Goal: Download file/media

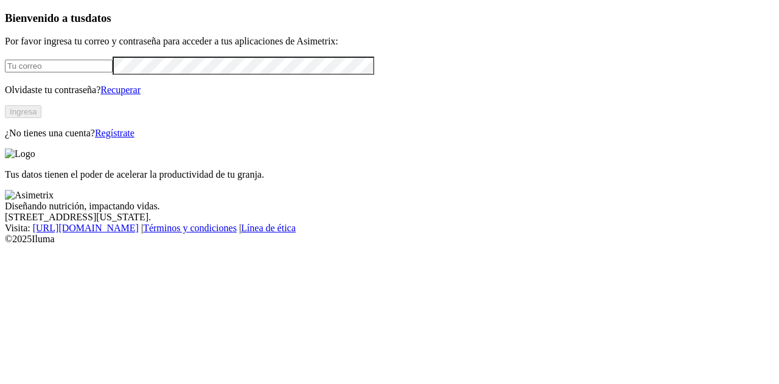
type input "[PERSON_NAME][EMAIL_ADDRESS][PERSON_NAME][DOMAIN_NAME]"
click at [41, 118] on button "Ingresa" at bounding box center [23, 111] width 36 height 13
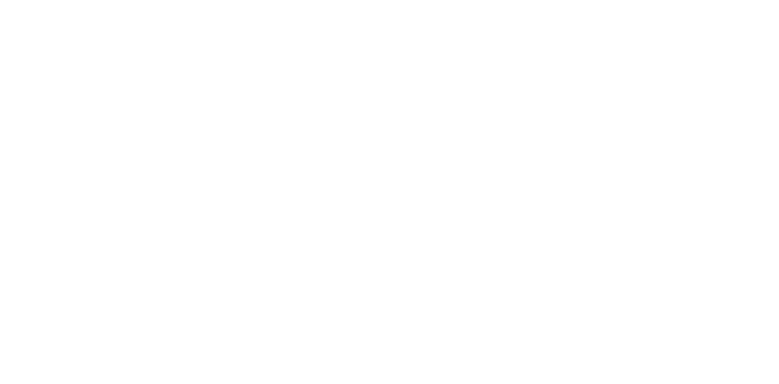
drag, startPoint x: 0, startPoint y: 0, endPoint x: 462, endPoint y: 190, distance: 499.7
type input "cyf"
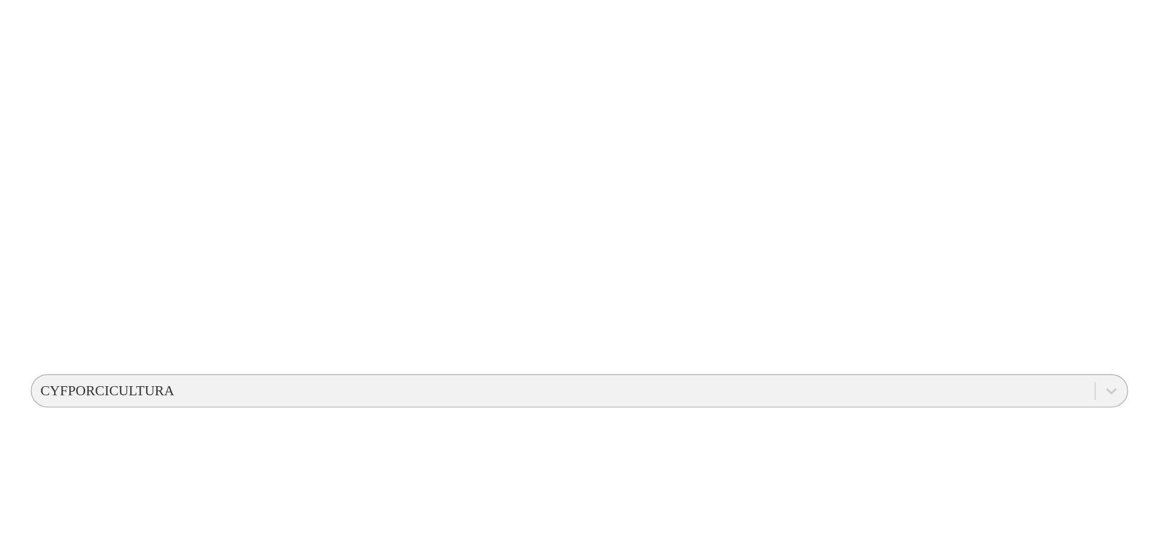
scroll to position [0, 0]
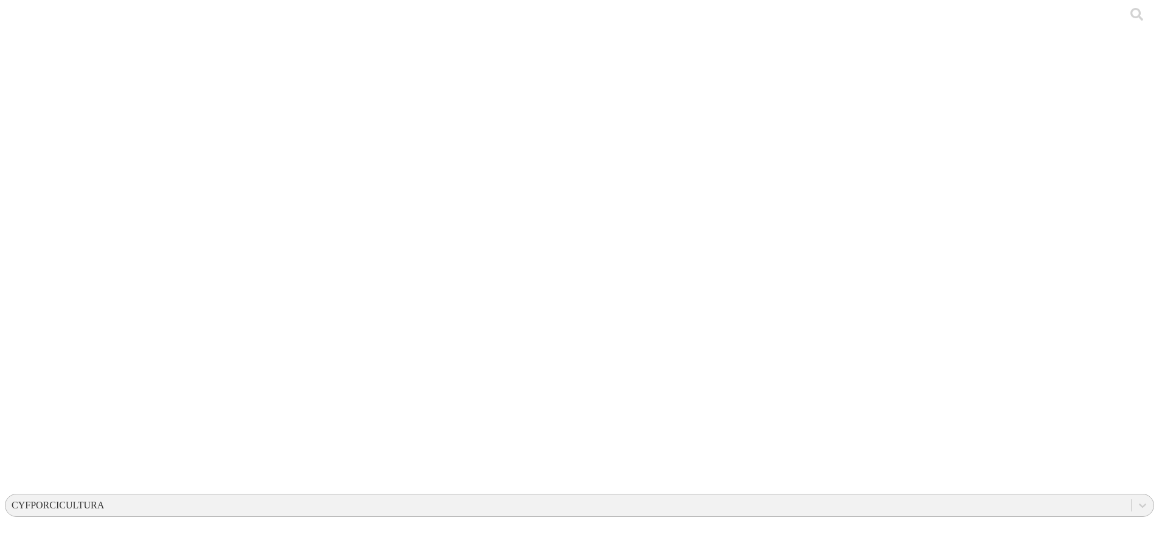
click at [104, 383] on div "CYFPORCICULTURA" at bounding box center [58, 505] width 92 height 11
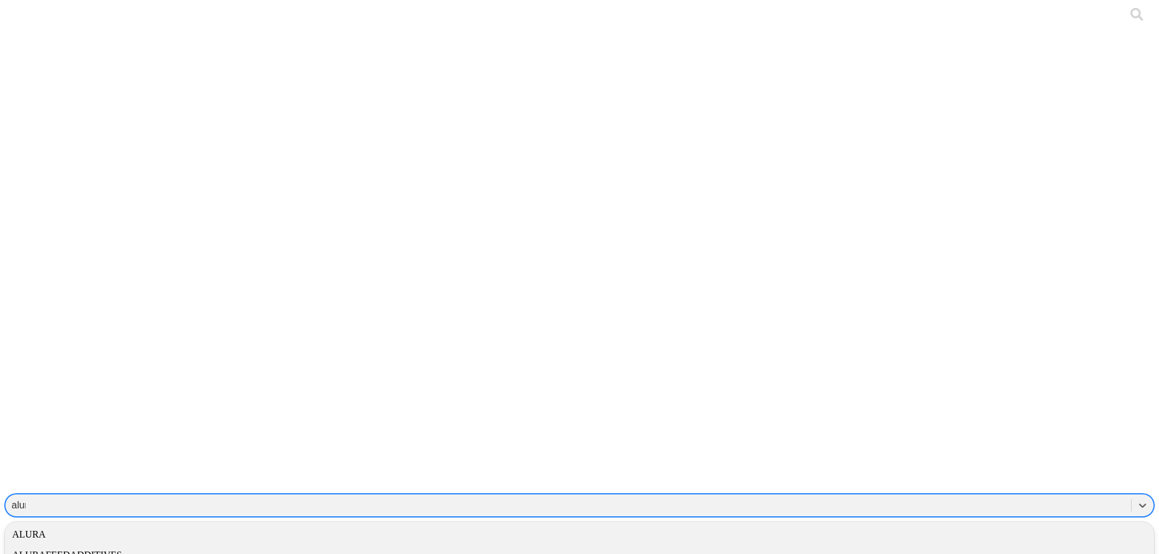
type input "alura"
click at [778, 383] on div "ALURAFEEDADDITIVES" at bounding box center [579, 555] width 1149 height 21
